Goal: Task Accomplishment & Management: Manage account settings

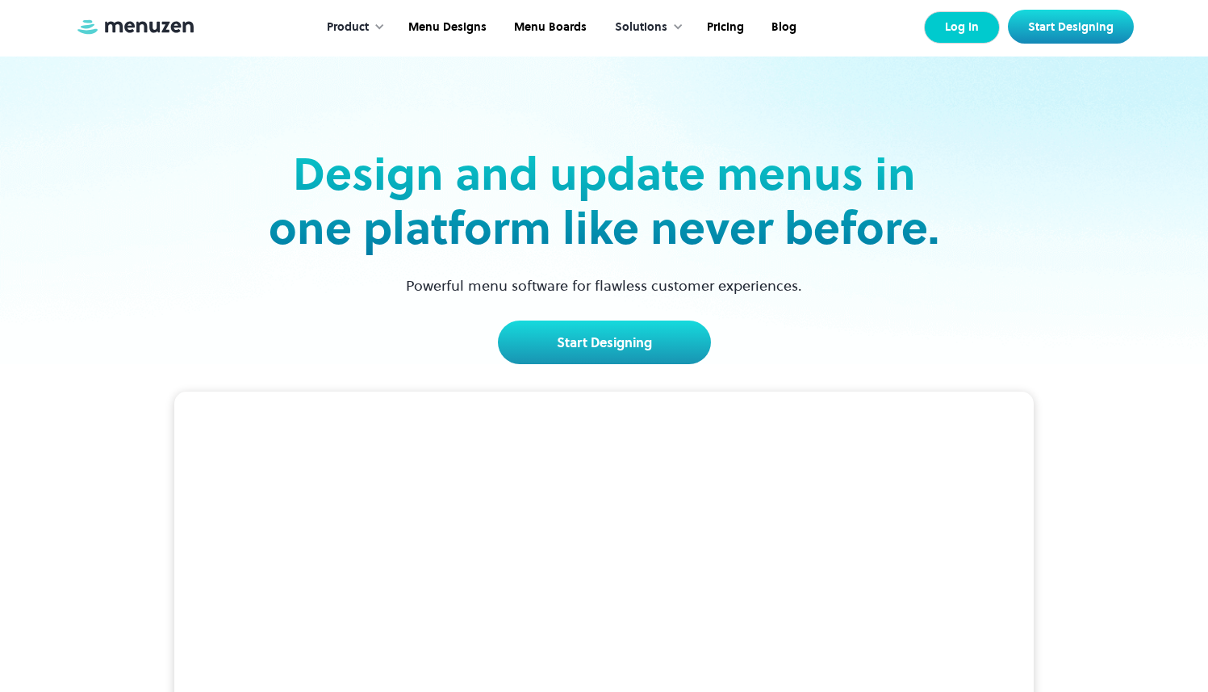
click at [959, 31] on link "Log In" at bounding box center [962, 27] width 76 height 32
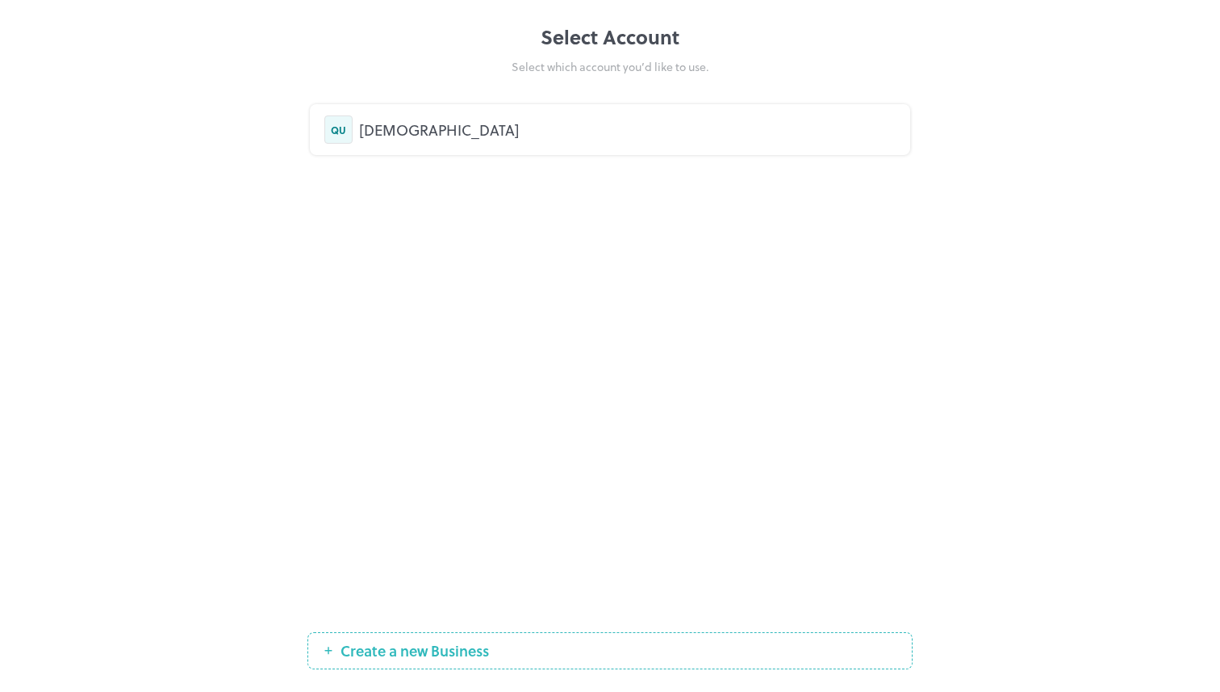
drag, startPoint x: 665, startPoint y: 114, endPoint x: 675, endPoint y: 108, distance: 11.9
click at [665, 114] on div "QU QURE" at bounding box center [610, 129] width 600 height 51
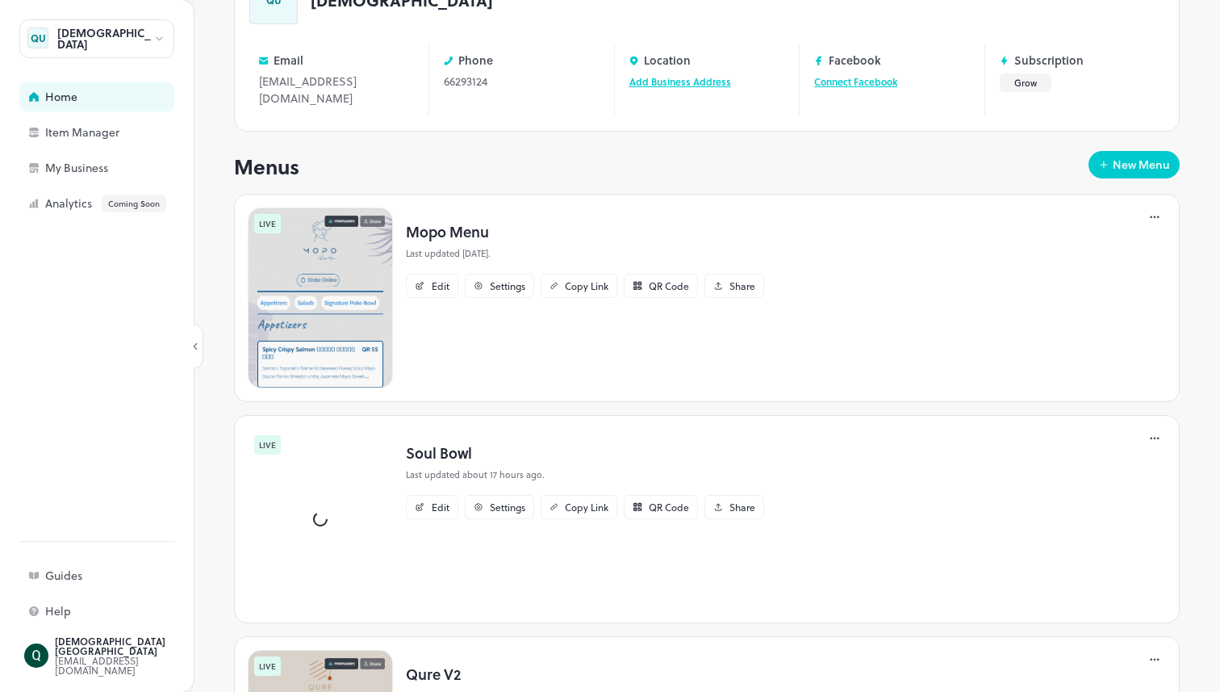
scroll to position [133, 0]
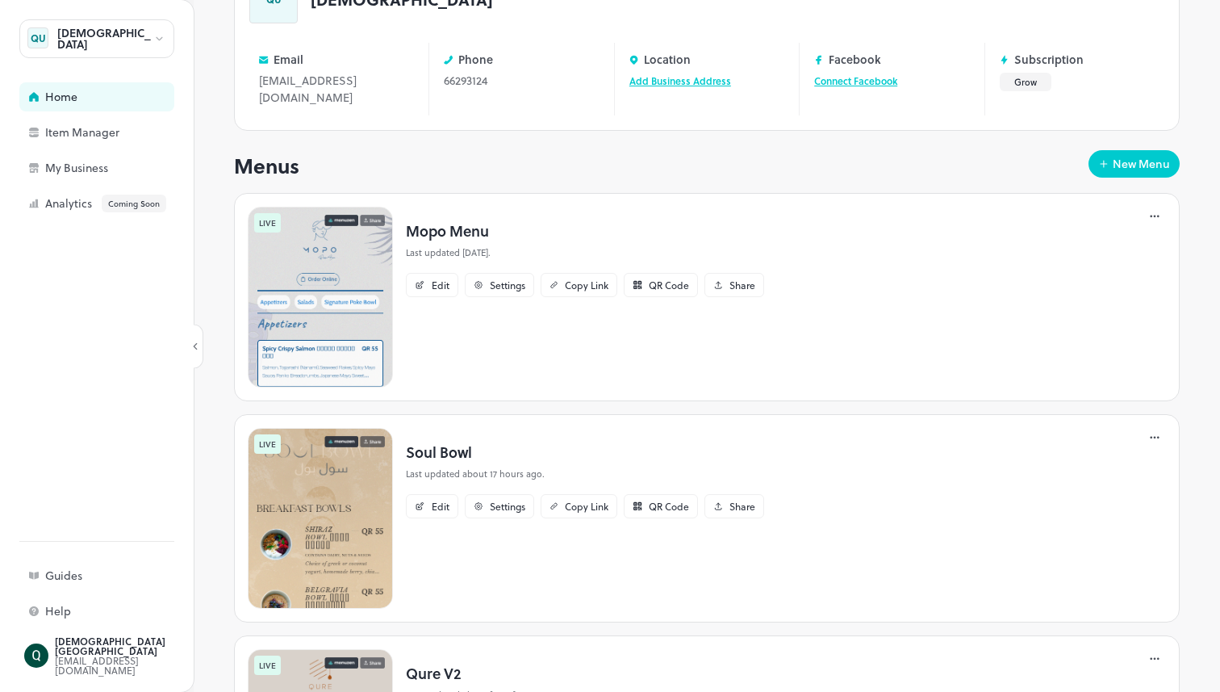
click at [327, 479] on img at bounding box center [320, 518] width 145 height 181
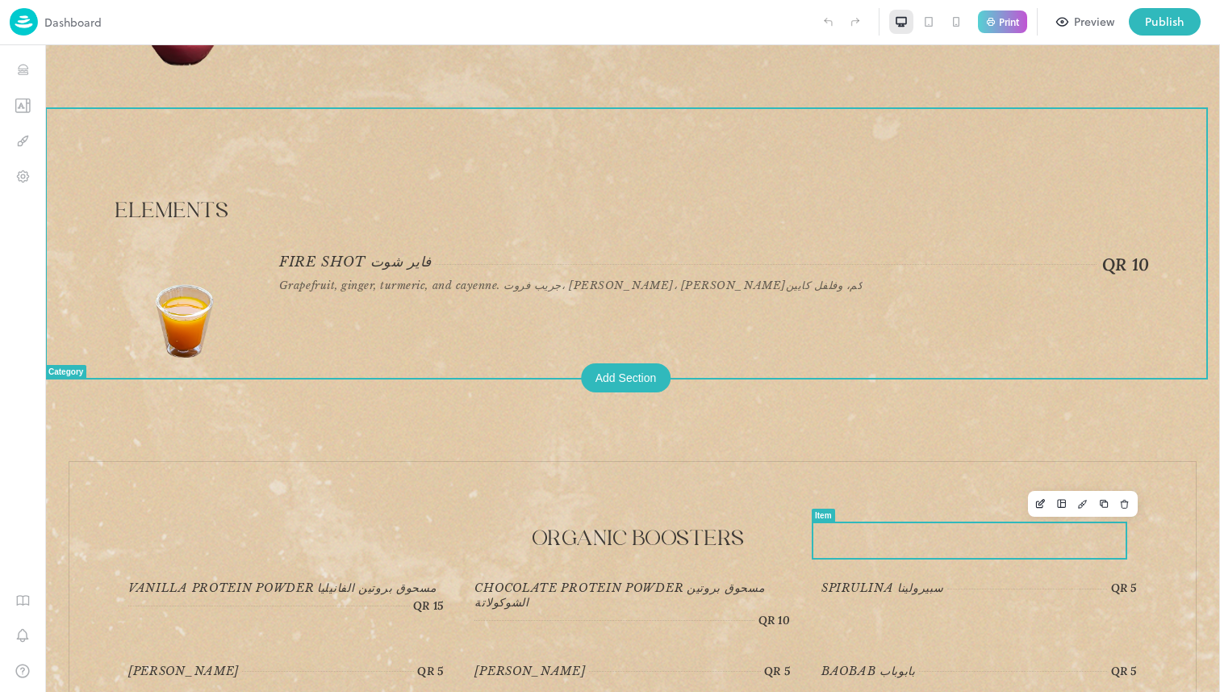
scroll to position [6475, 0]
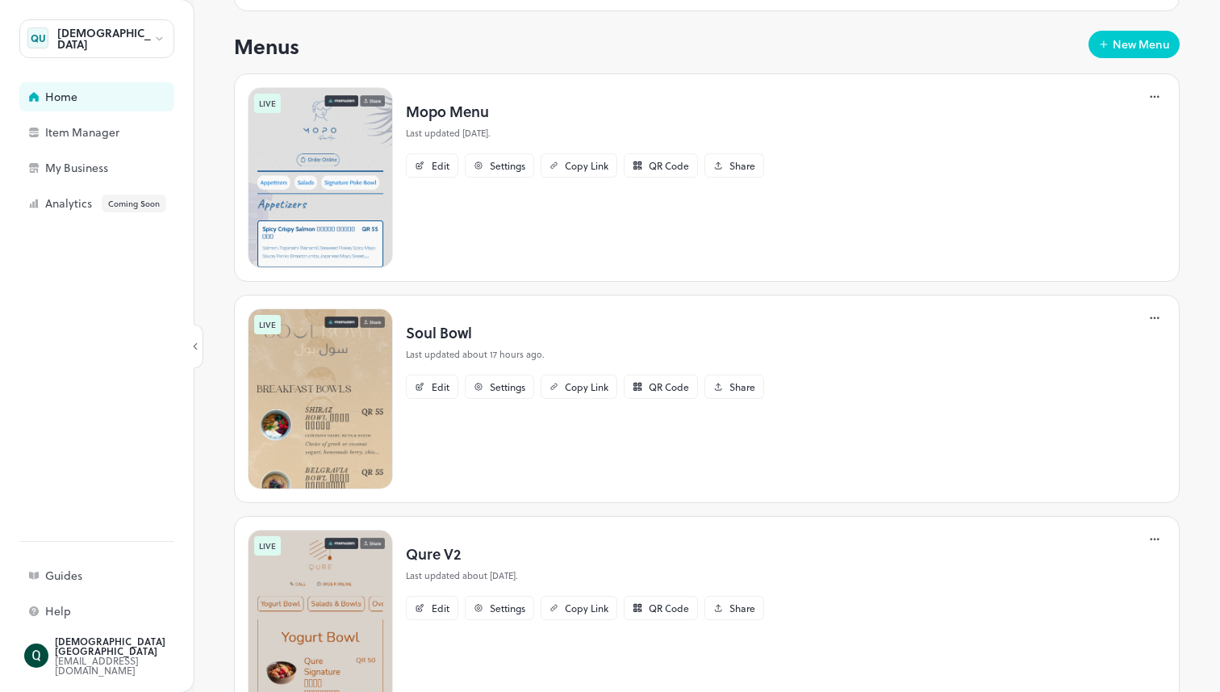
scroll to position [232, 0]
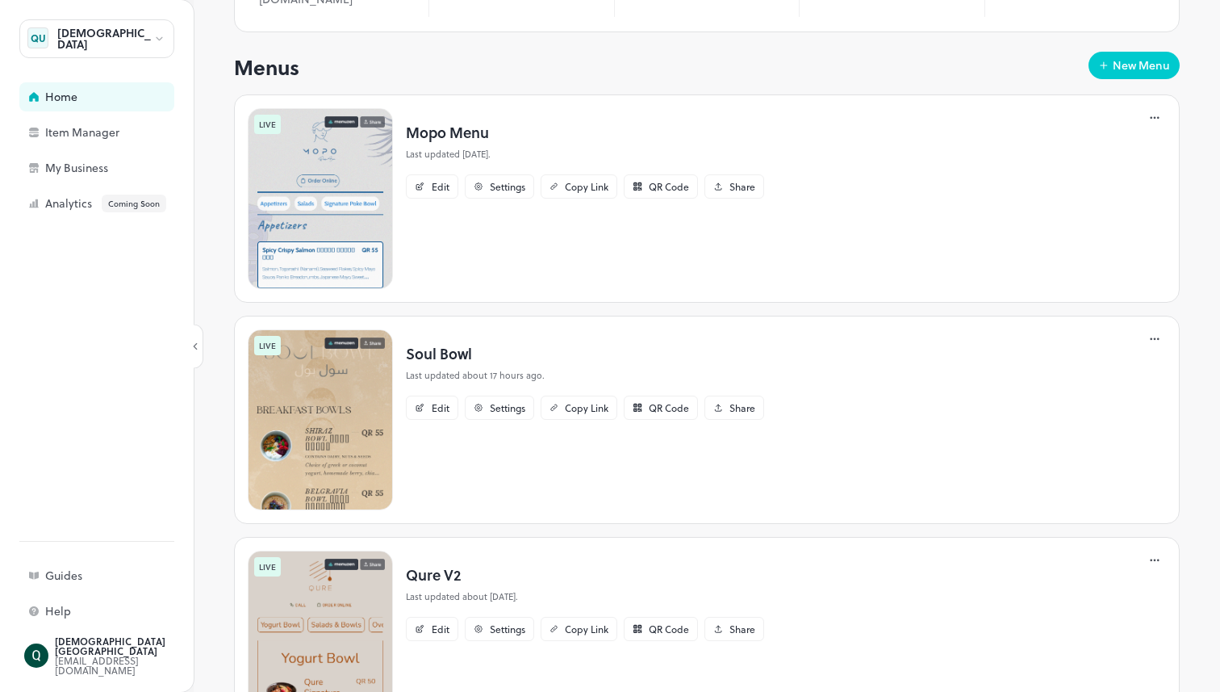
click at [340, 240] on img at bounding box center [320, 198] width 145 height 181
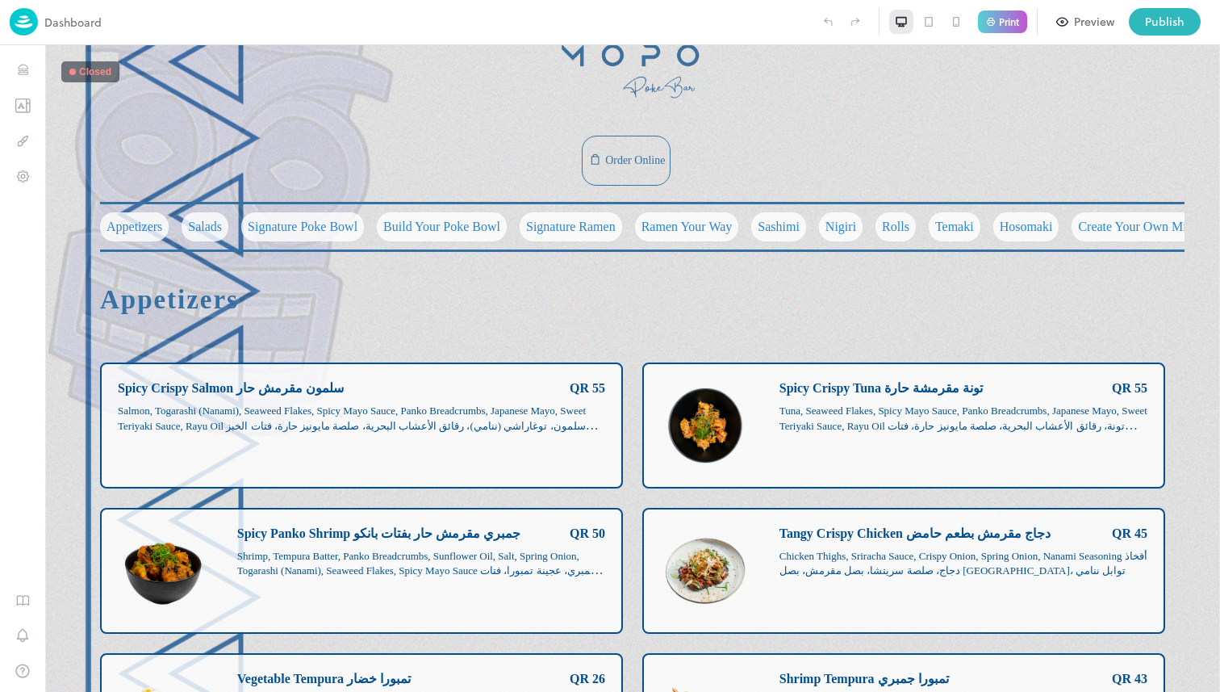
scroll to position [178, 0]
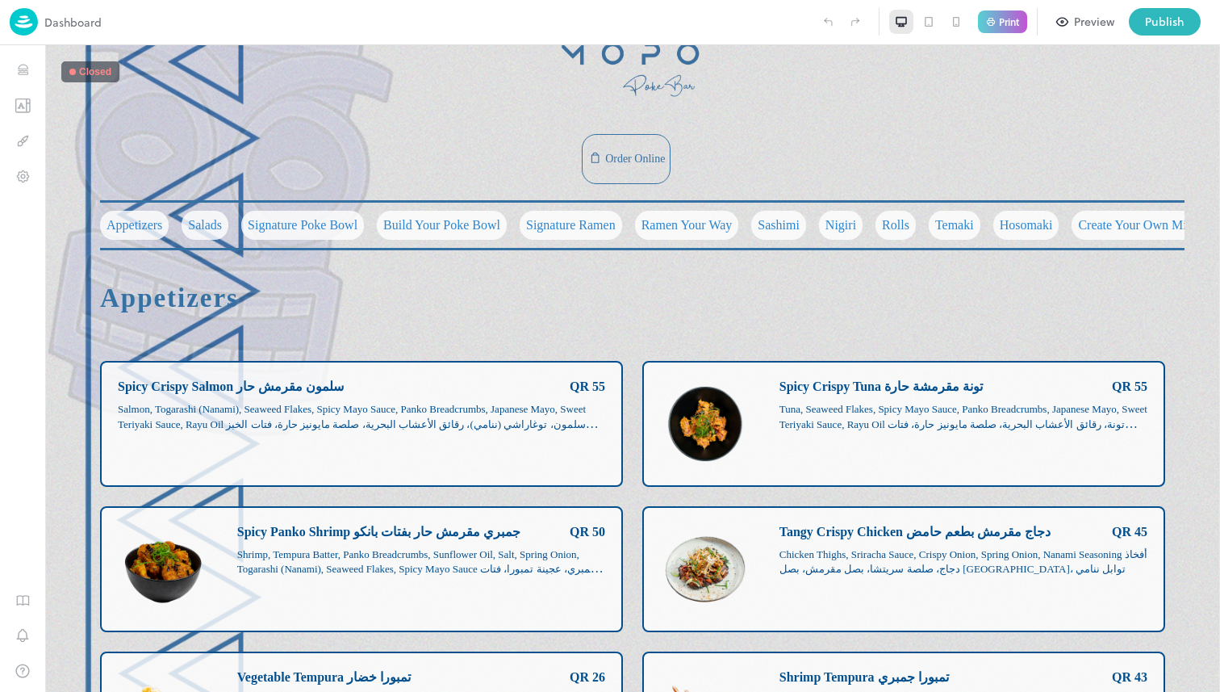
click at [68, 27] on p "Dashboard" at bounding box center [72, 22] width 57 height 17
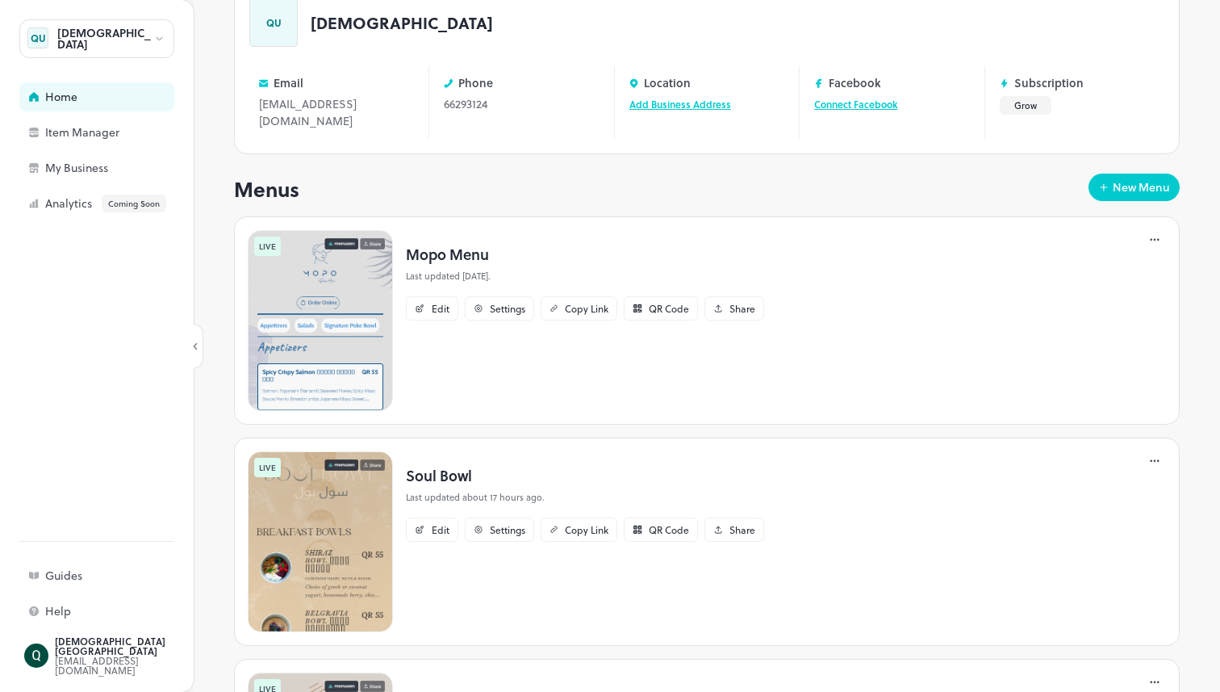
scroll to position [322, 0]
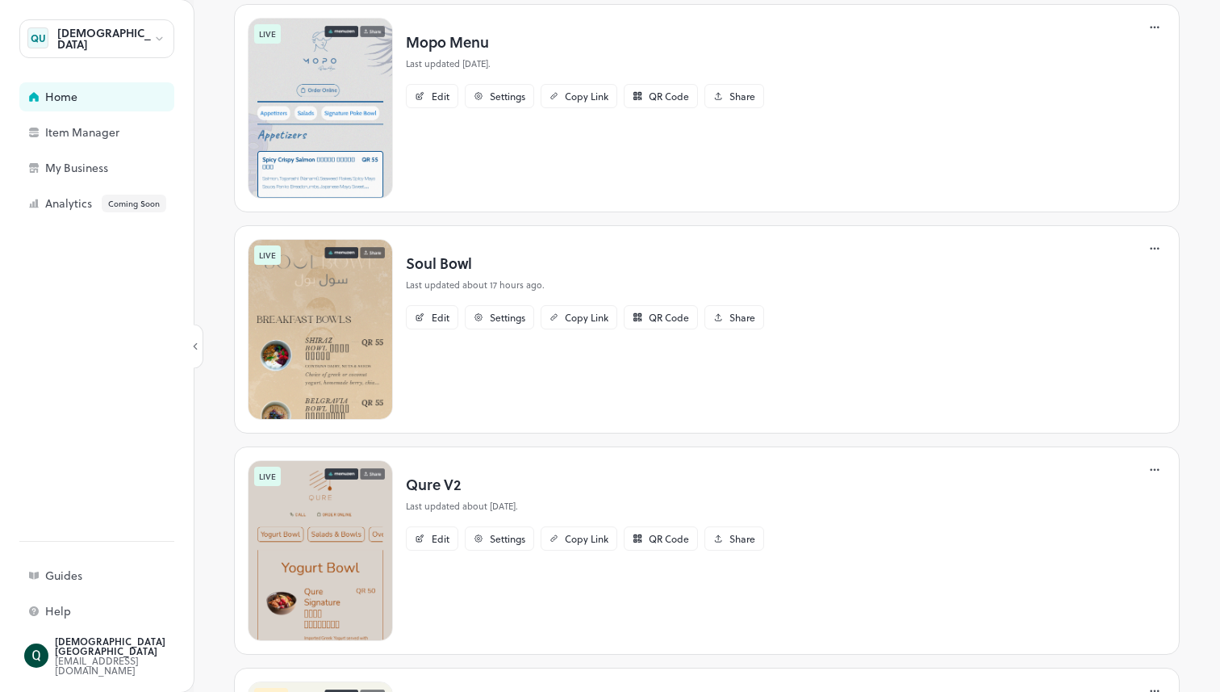
click at [340, 350] on img at bounding box center [320, 329] width 145 height 181
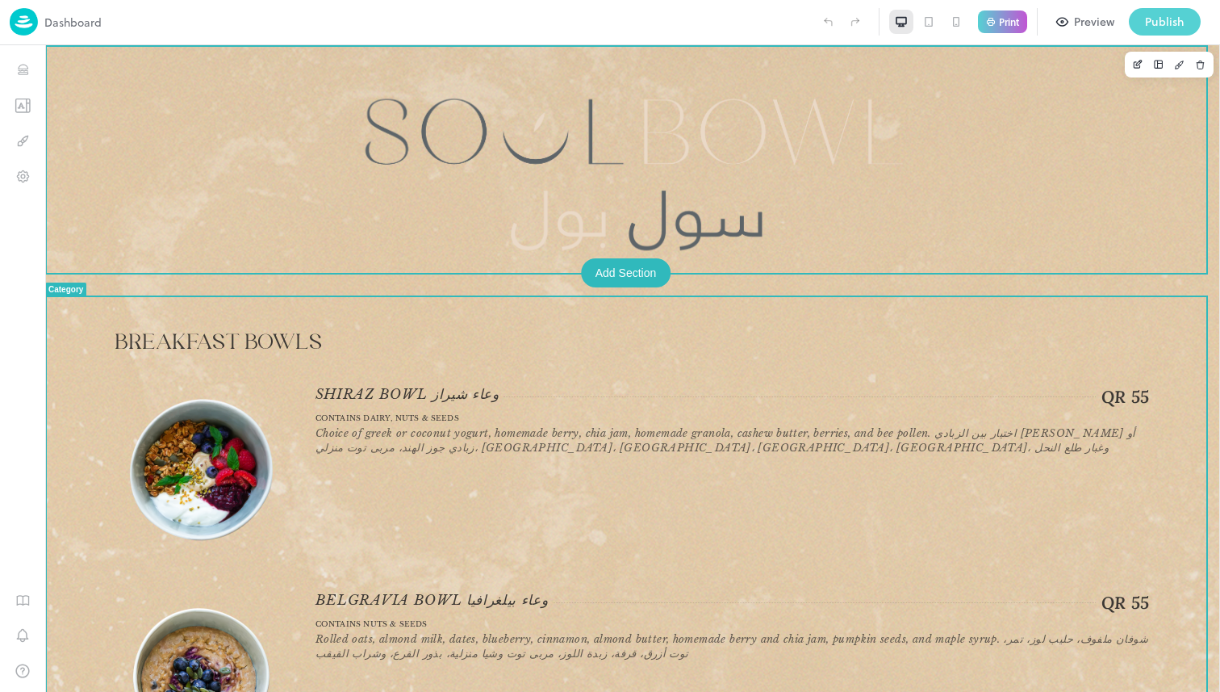
click at [1149, 21] on div "Publish" at bounding box center [1165, 22] width 40 height 18
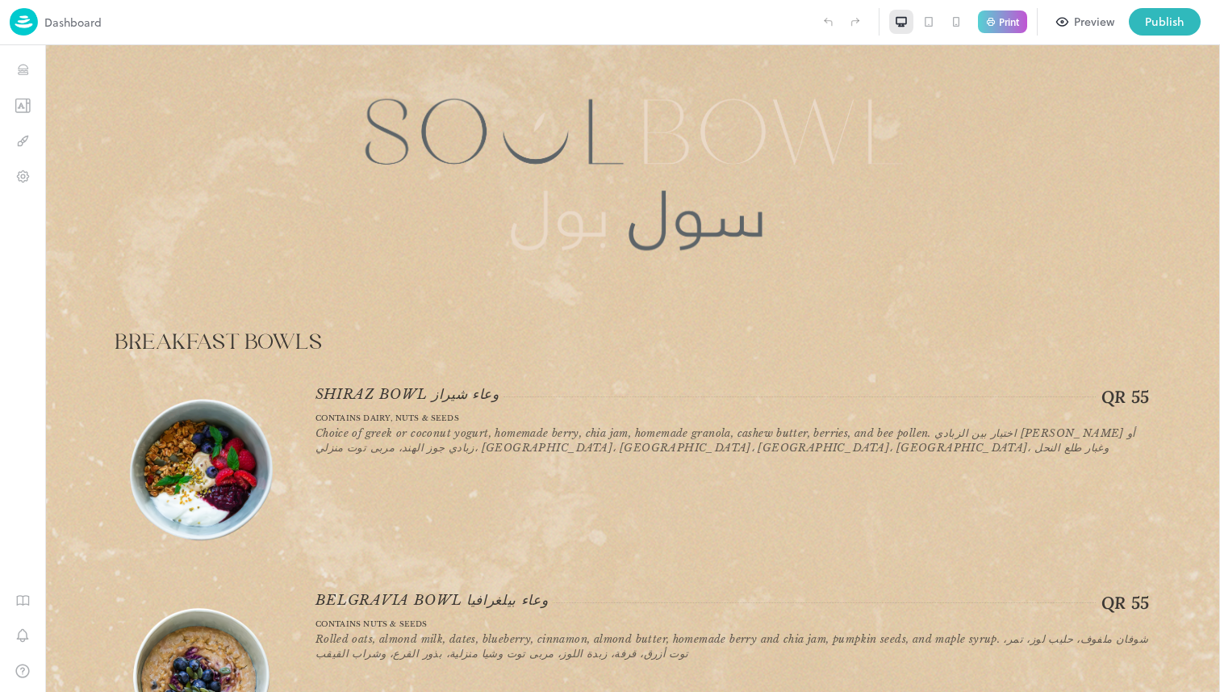
click at [994, 691] on div at bounding box center [610, 692] width 1220 height 0
click at [44, 20] on p "Dashboard" at bounding box center [72, 22] width 57 height 17
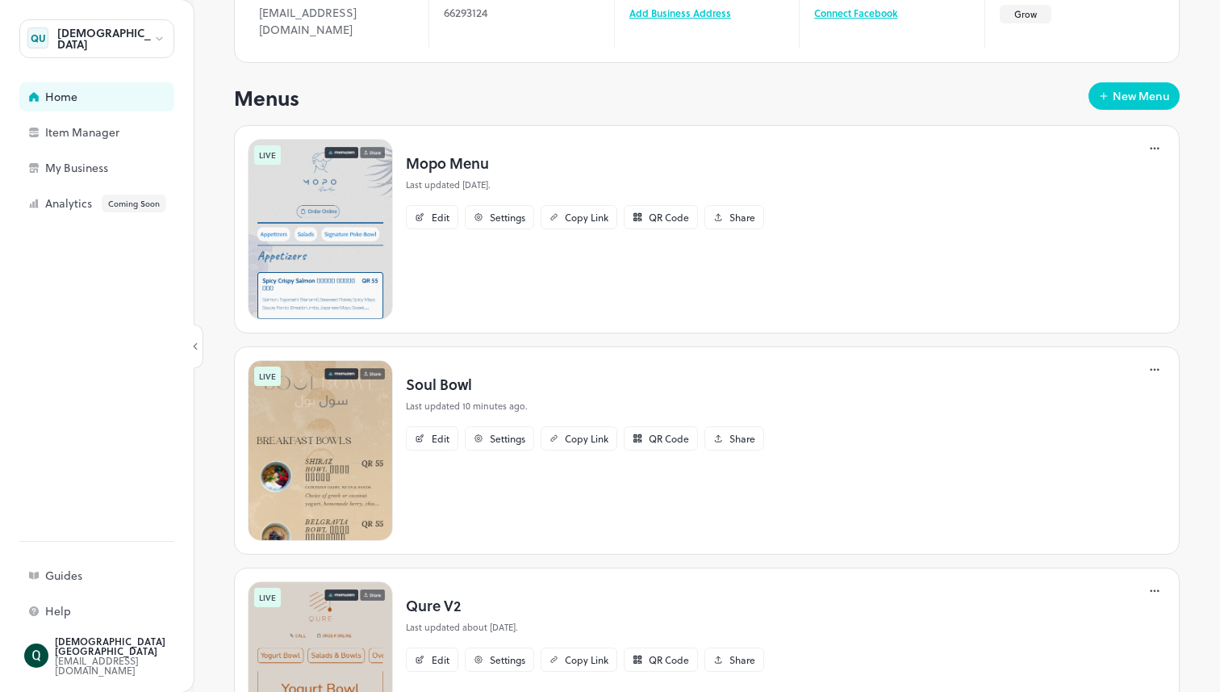
scroll to position [201, 0]
click at [343, 261] on img at bounding box center [320, 229] width 145 height 181
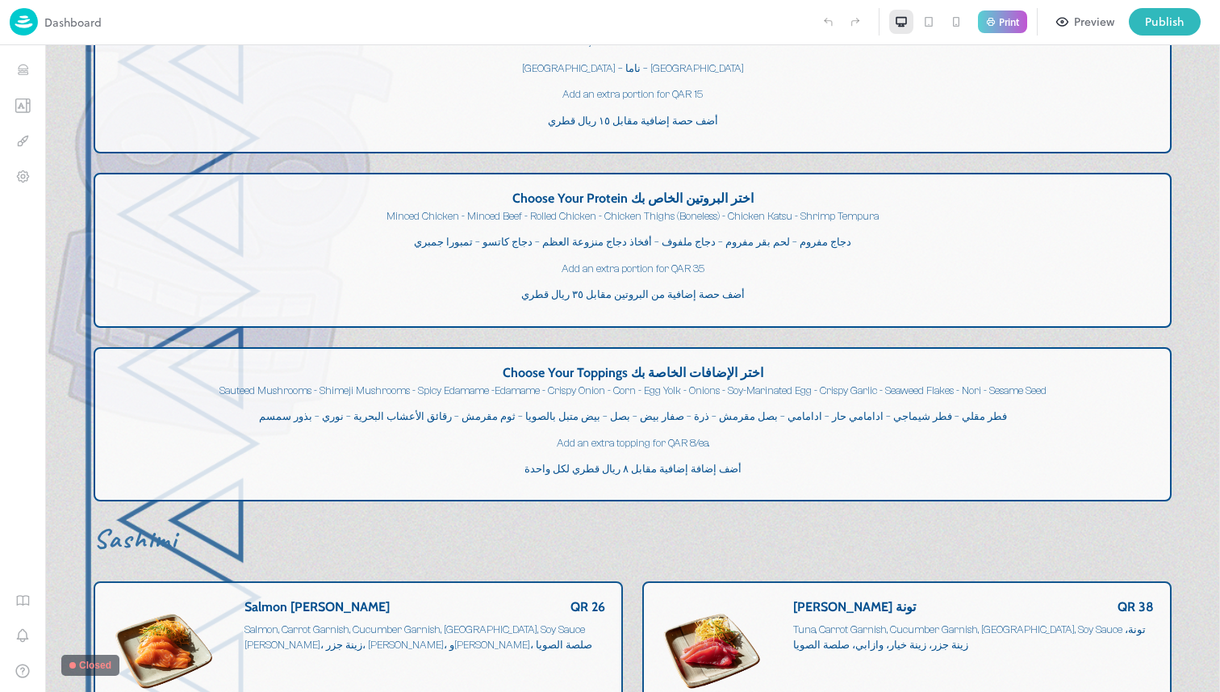
scroll to position [4153, 0]
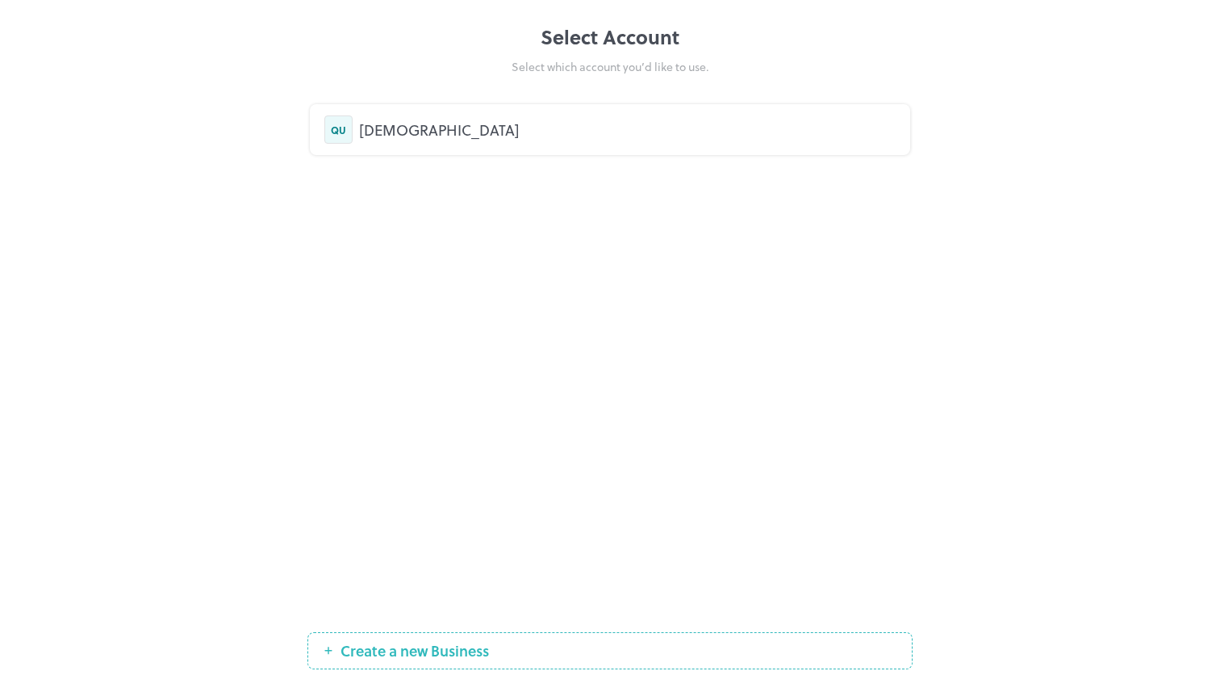
click at [631, 118] on div "QU QURE" at bounding box center [609, 129] width 571 height 28
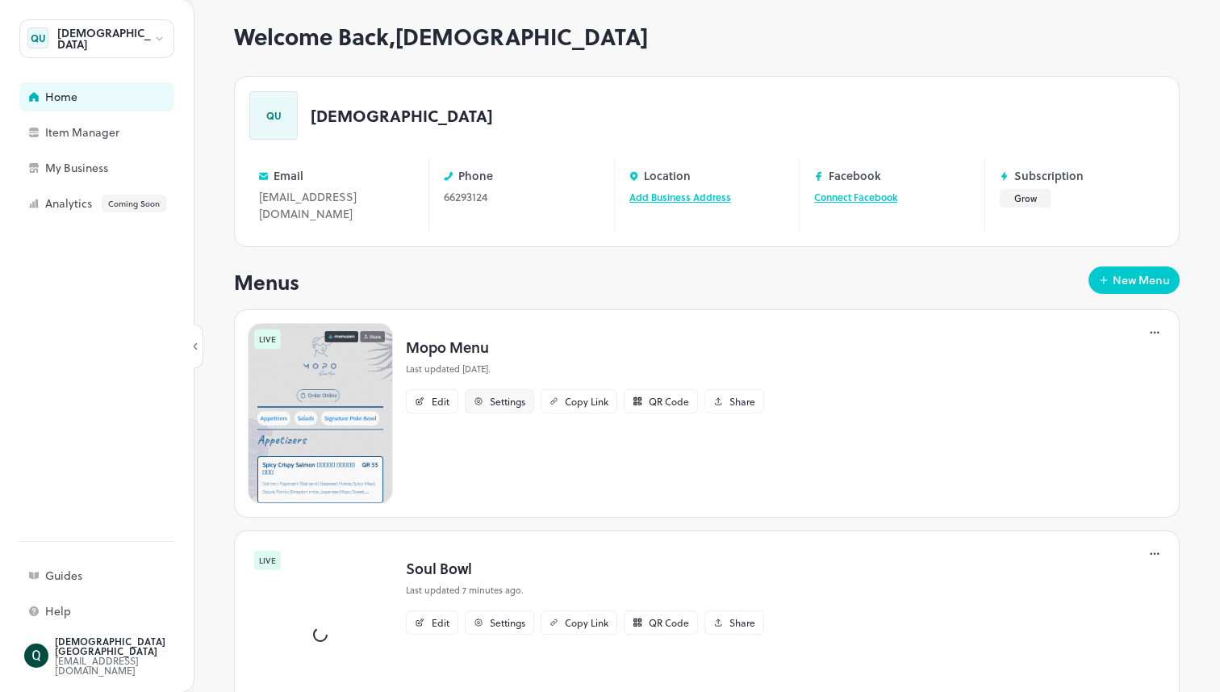
scroll to position [21, 0]
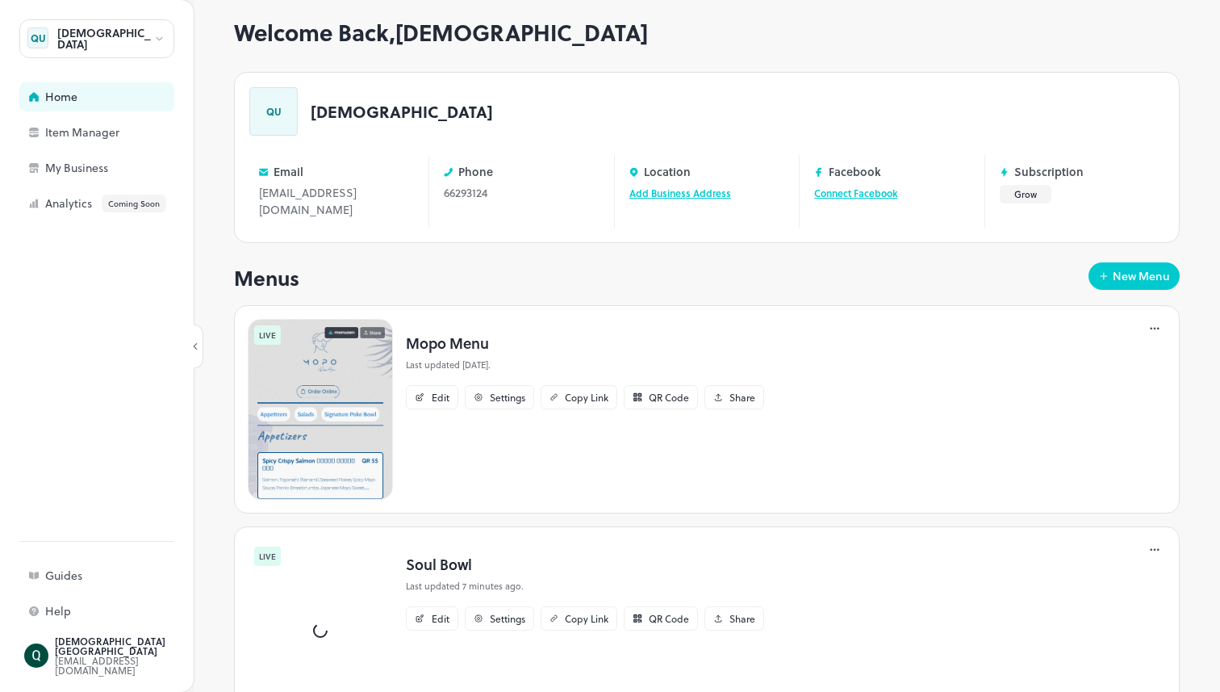
click at [320, 563] on div at bounding box center [320, 630] width 145 height 181
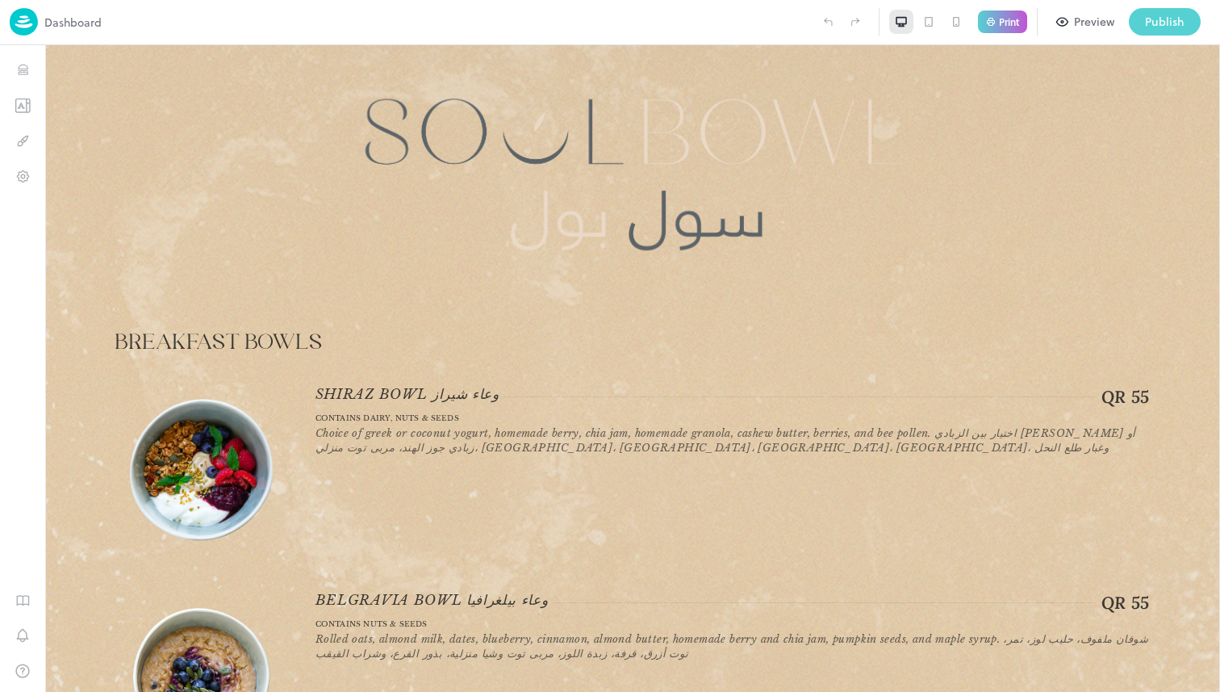
click at [1147, 29] on div "Publish" at bounding box center [1165, 22] width 40 height 18
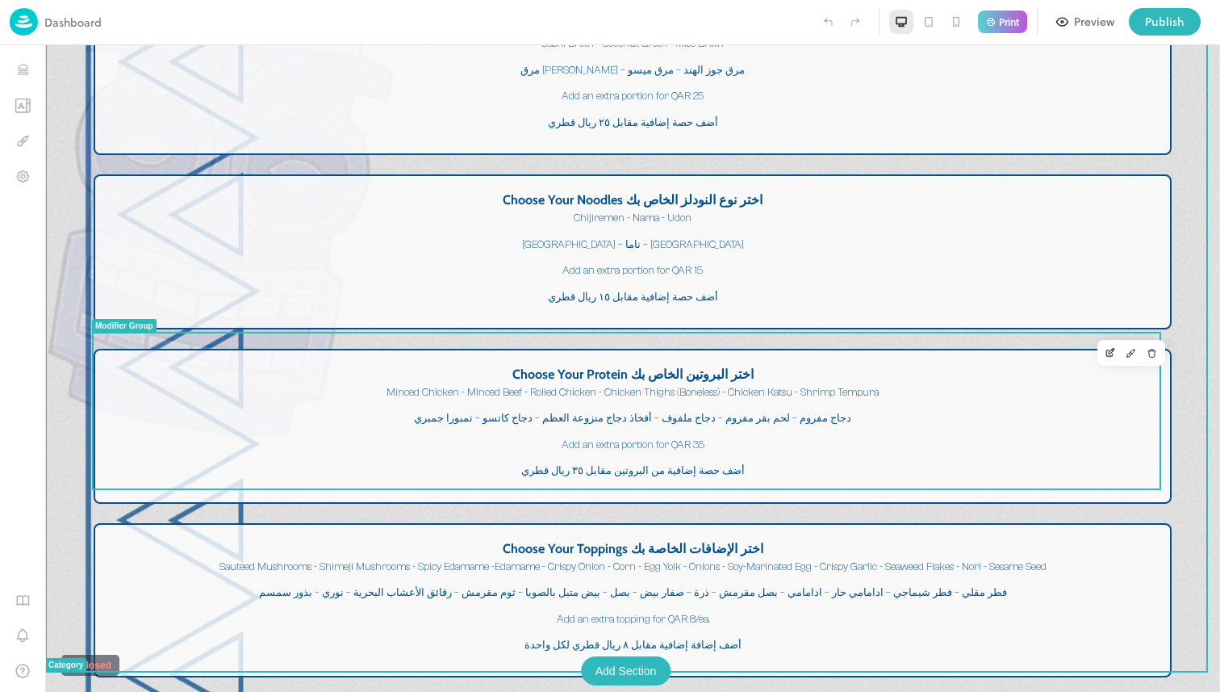
scroll to position [3670, 0]
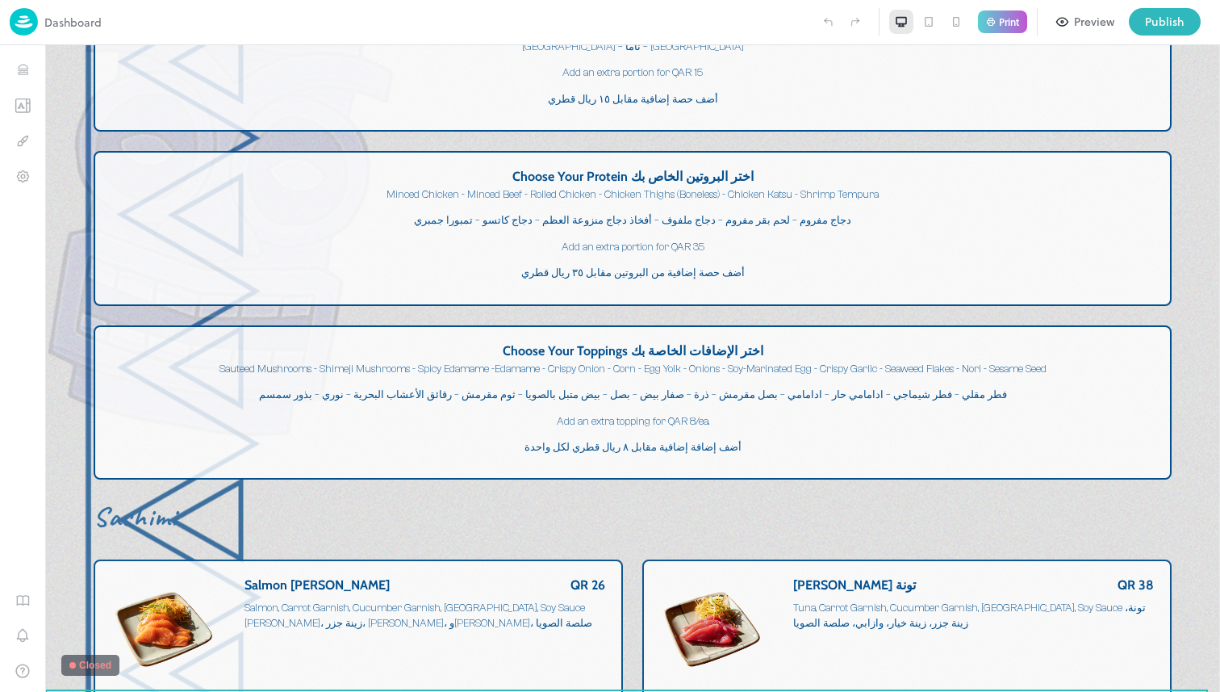
scroll to position [3750, 0]
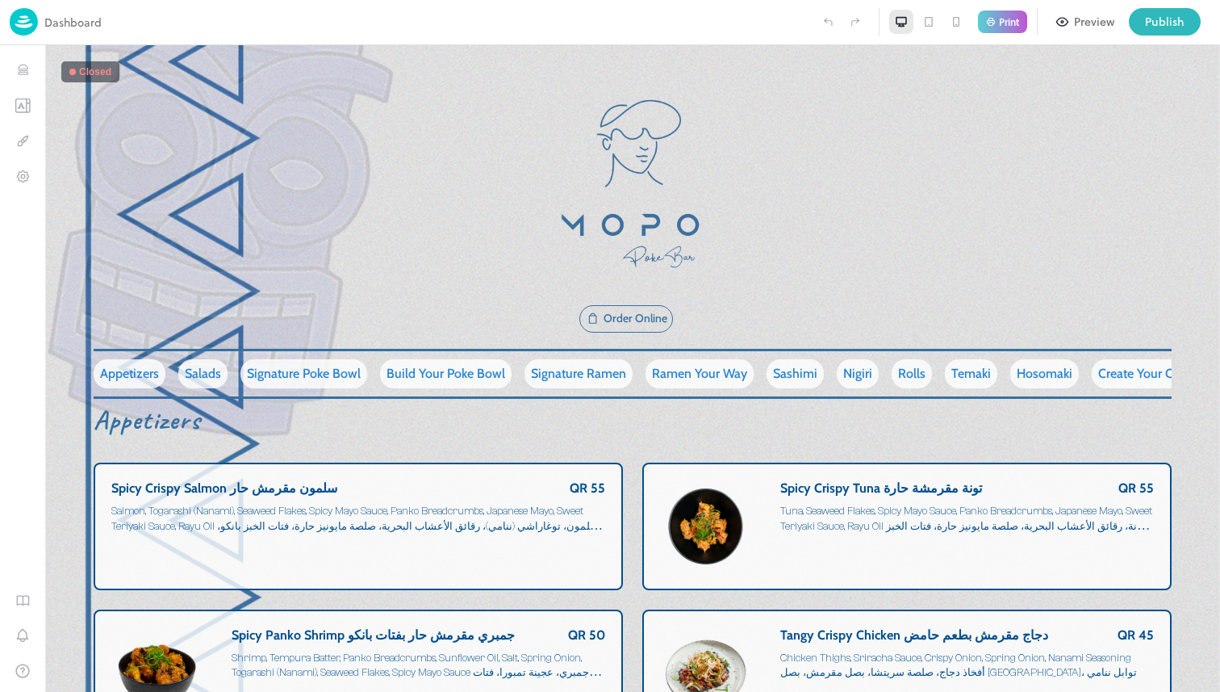
click at [77, 31] on div "Dashboard" at bounding box center [56, 21] width 92 height 27
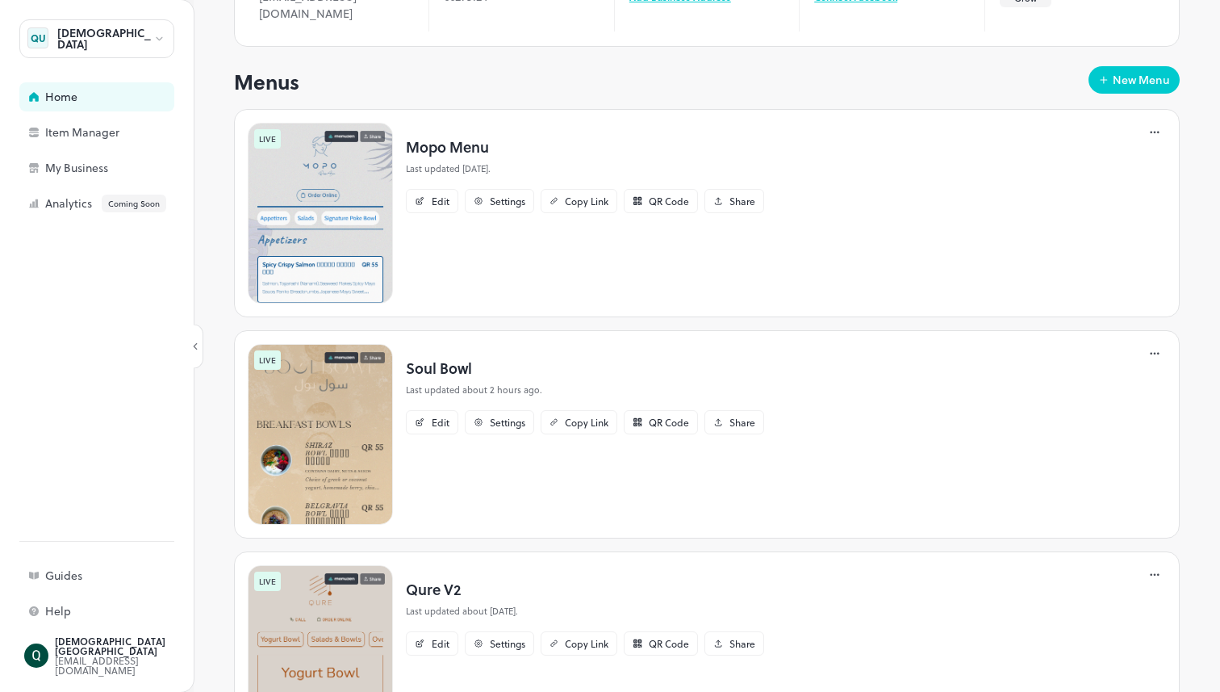
scroll to position [530, 0]
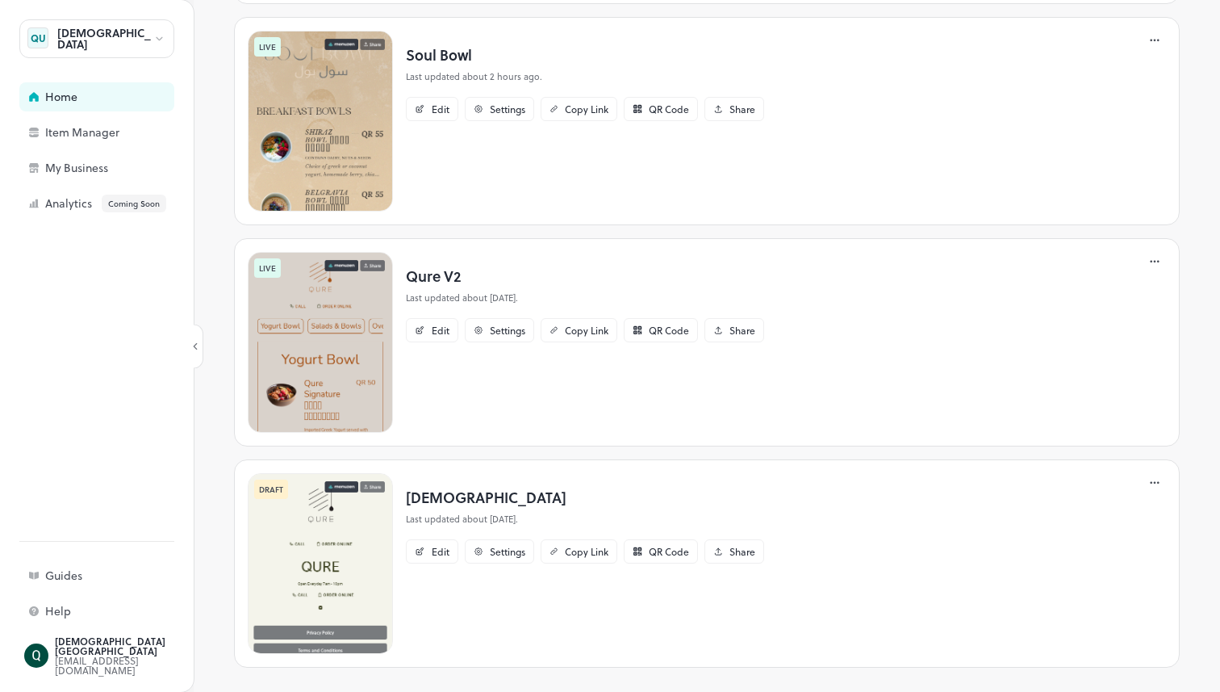
click at [337, 364] on img at bounding box center [320, 342] width 145 height 181
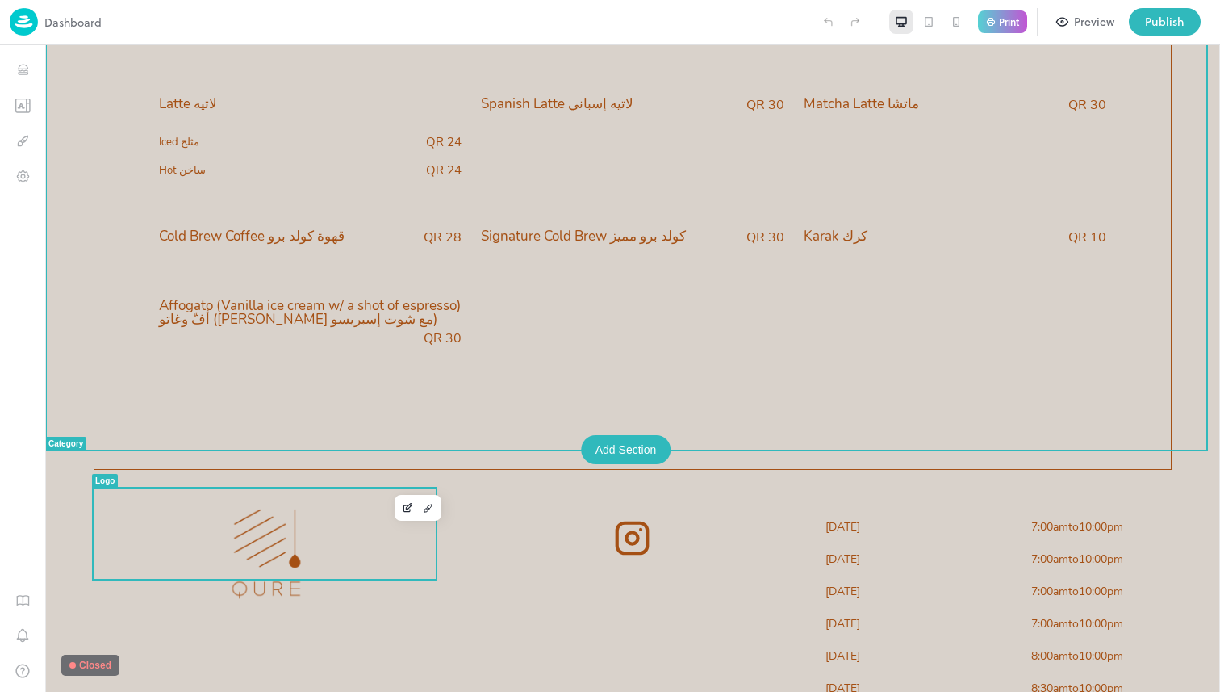
scroll to position [4979, 0]
